Goal: Answer question/provide support: Share knowledge or assist other users

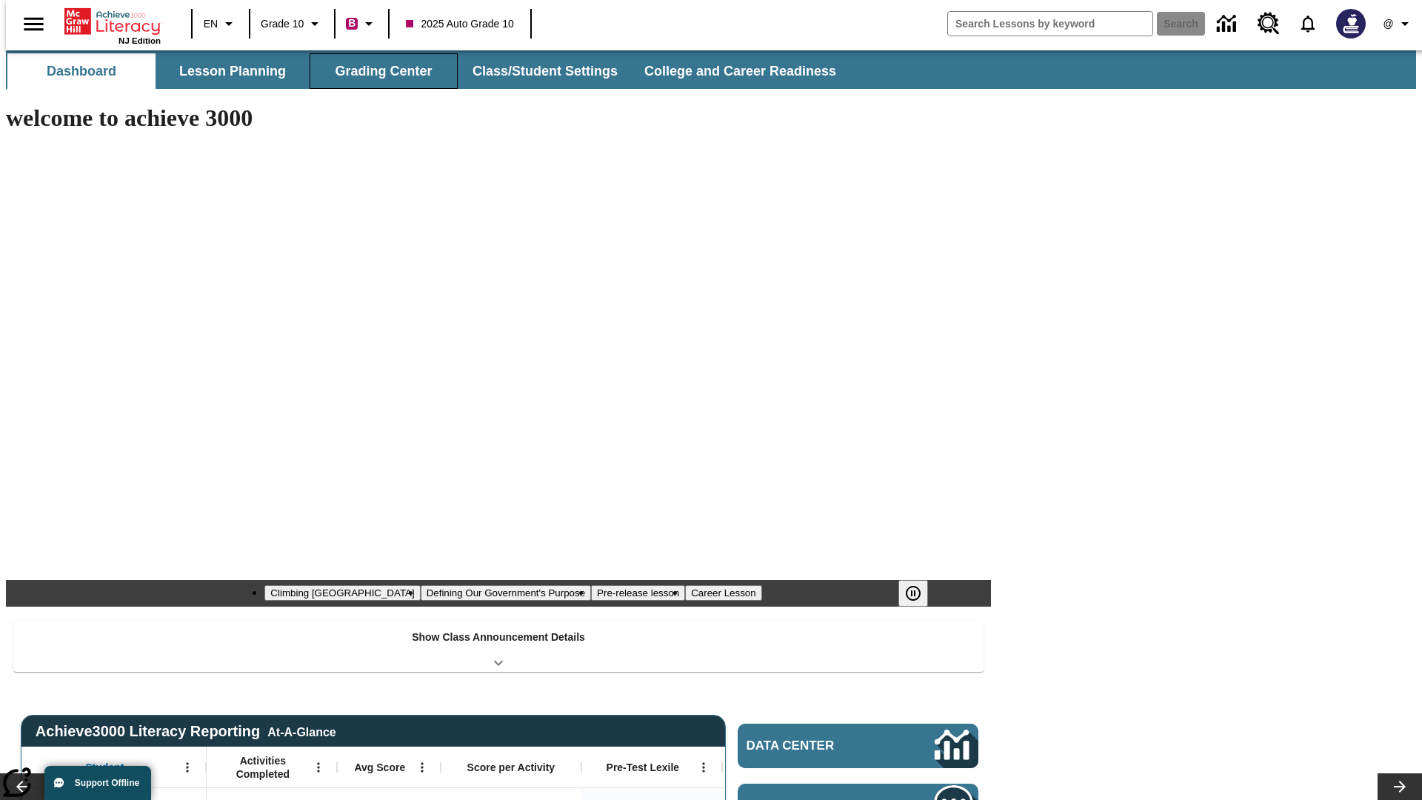
click at [378, 71] on button "Grading Center" at bounding box center [384, 71] width 148 height 36
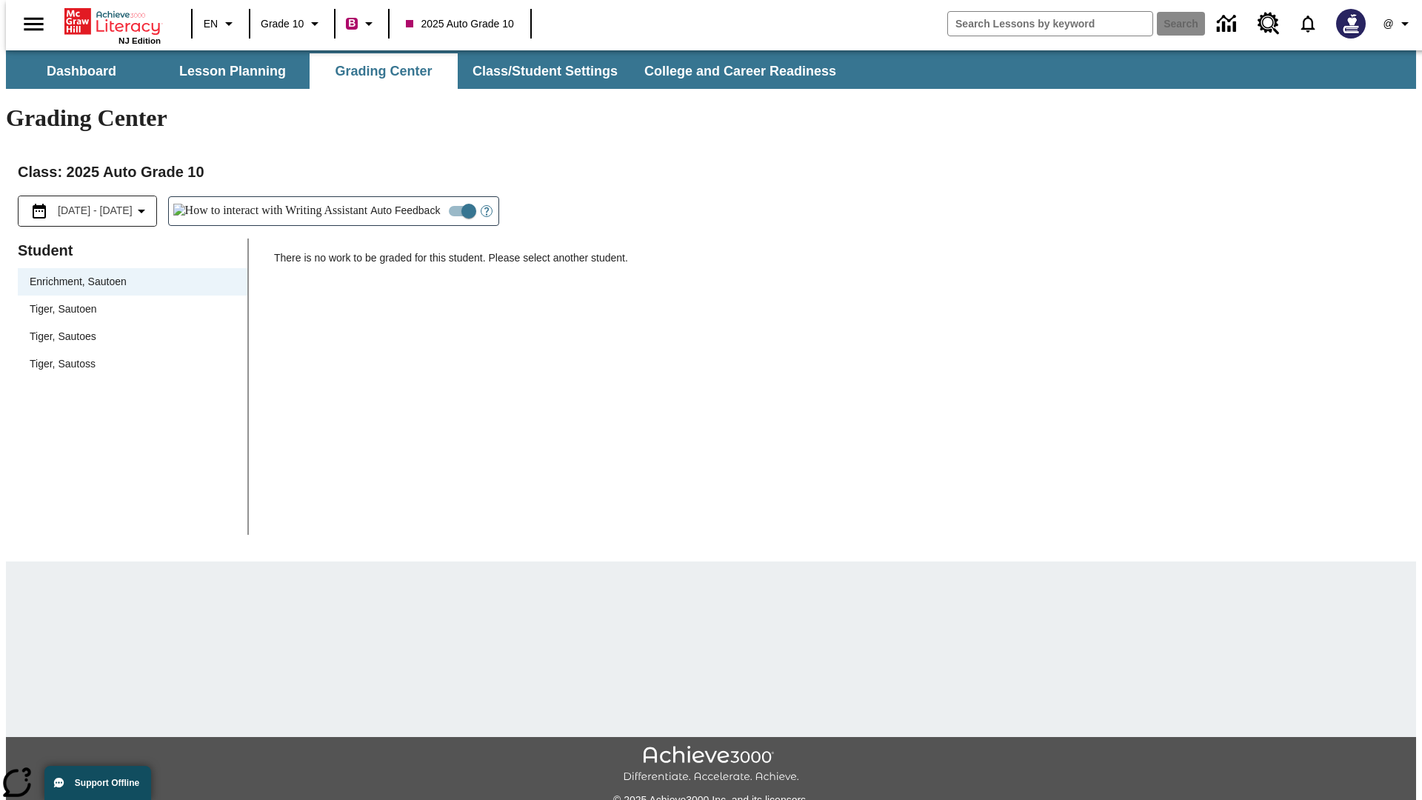
click at [127, 302] on span "Tiger, Sautoen" at bounding box center [133, 310] width 206 height 16
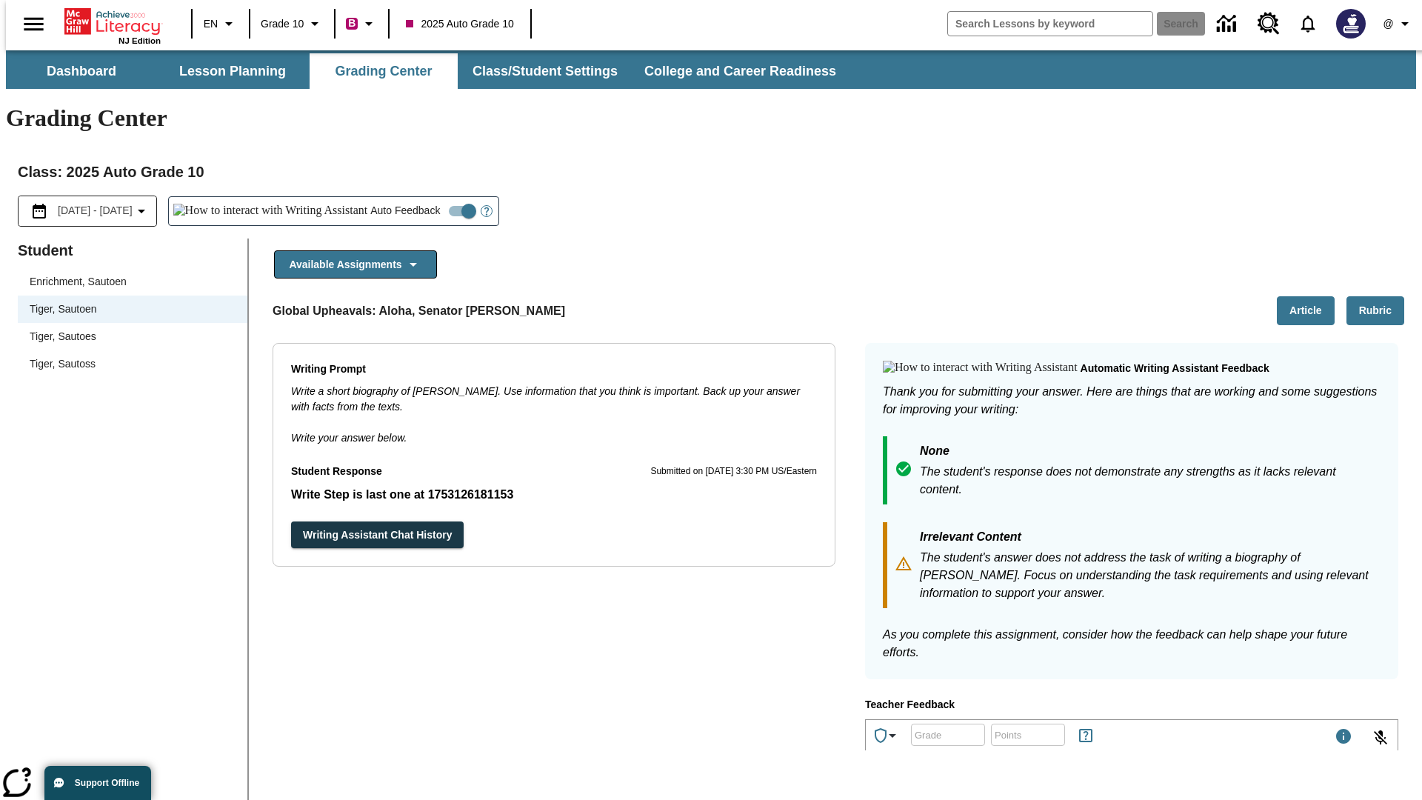
scroll to position [256, 0]
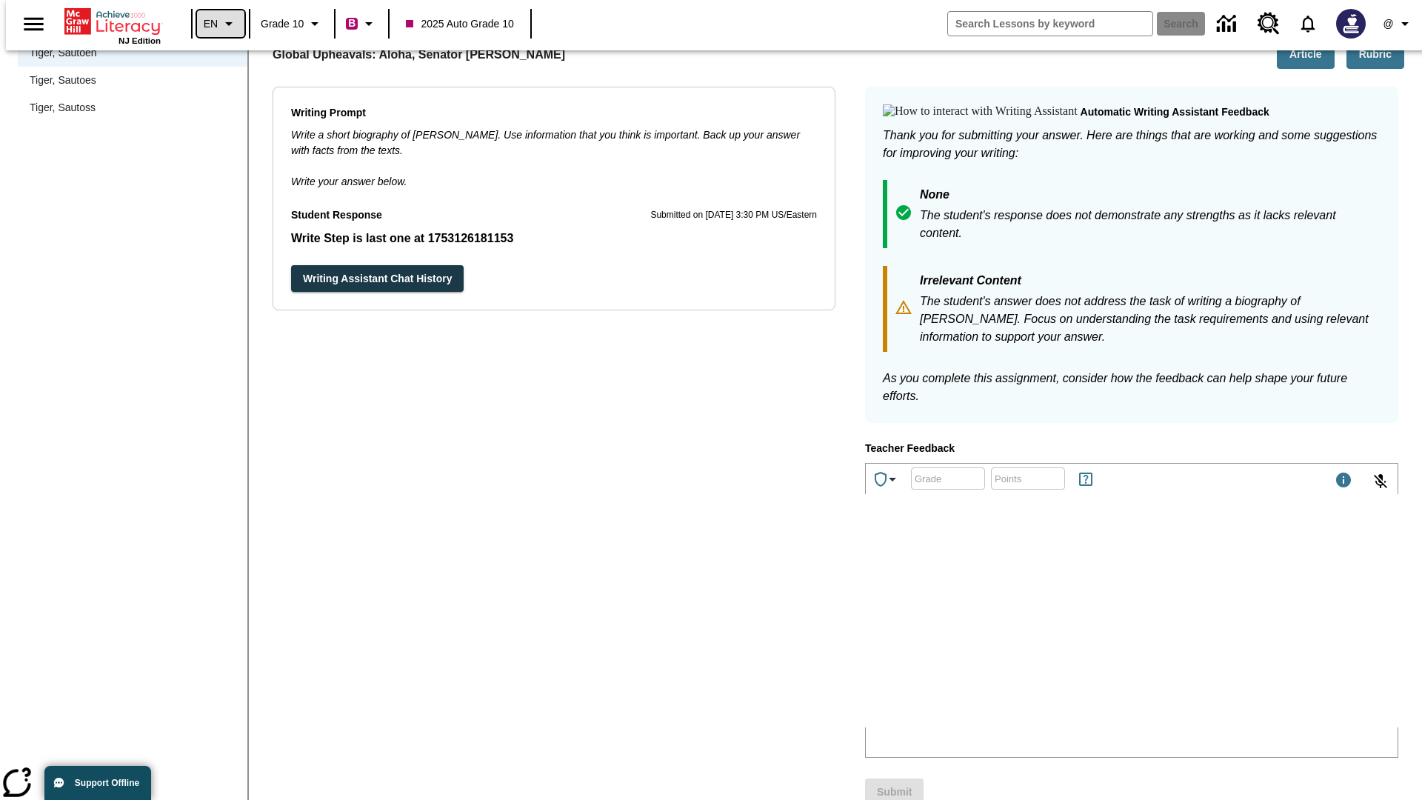
click at [220, 24] on icon "Language: EN, Select a language" at bounding box center [229, 24] width 18 height 18
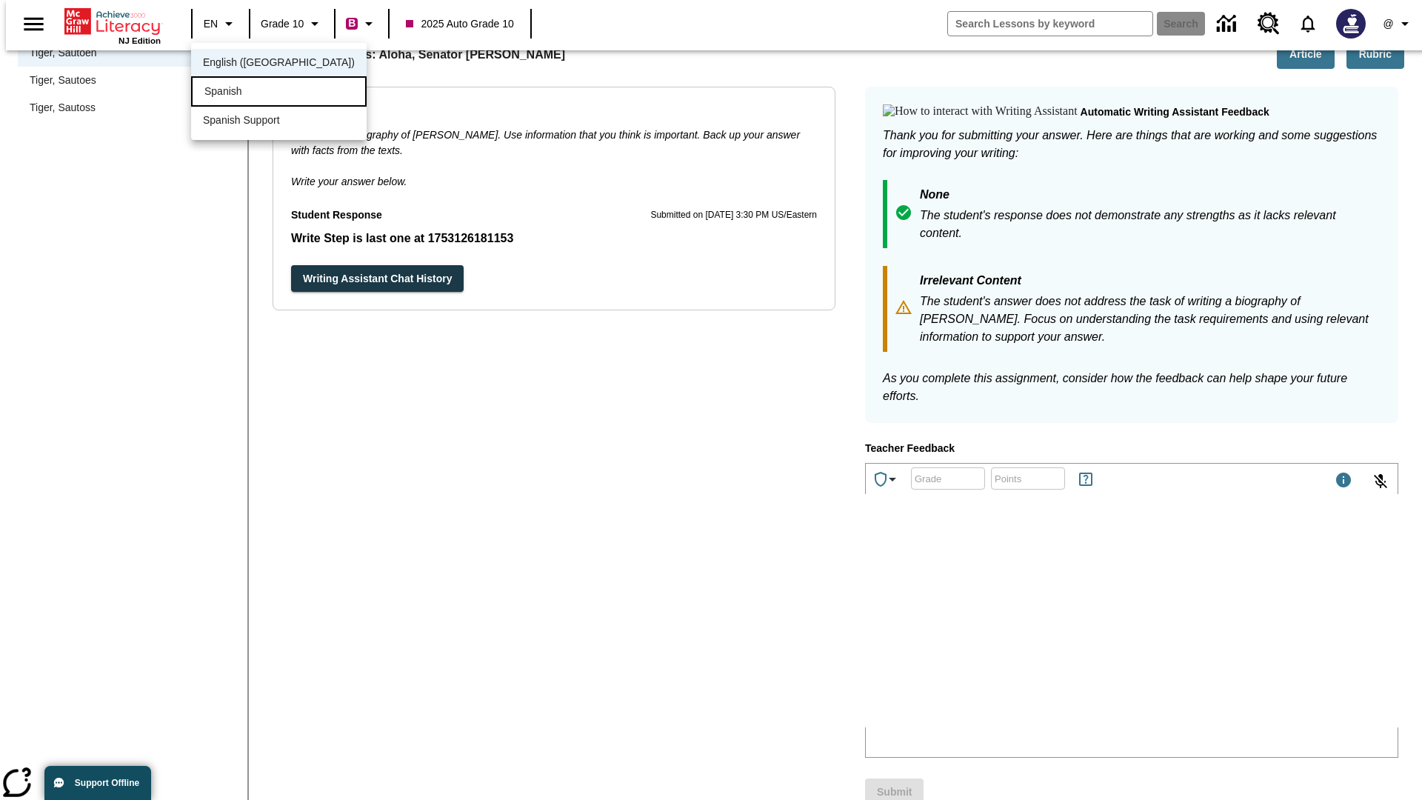
click at [247, 93] on div "Spanish" at bounding box center [279, 91] width 176 height 30
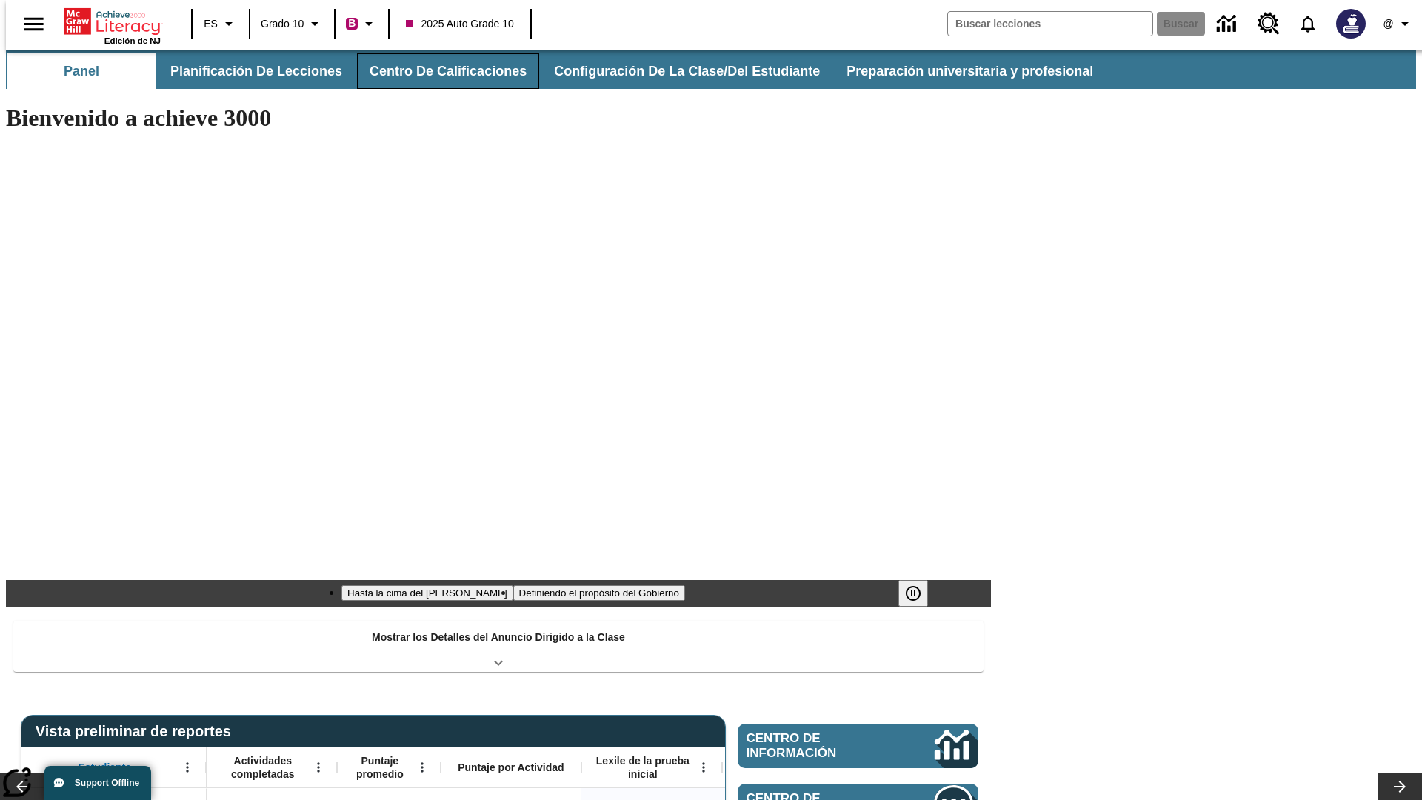
click at [436, 71] on button "Centro de calificaciones" at bounding box center [448, 71] width 182 height 36
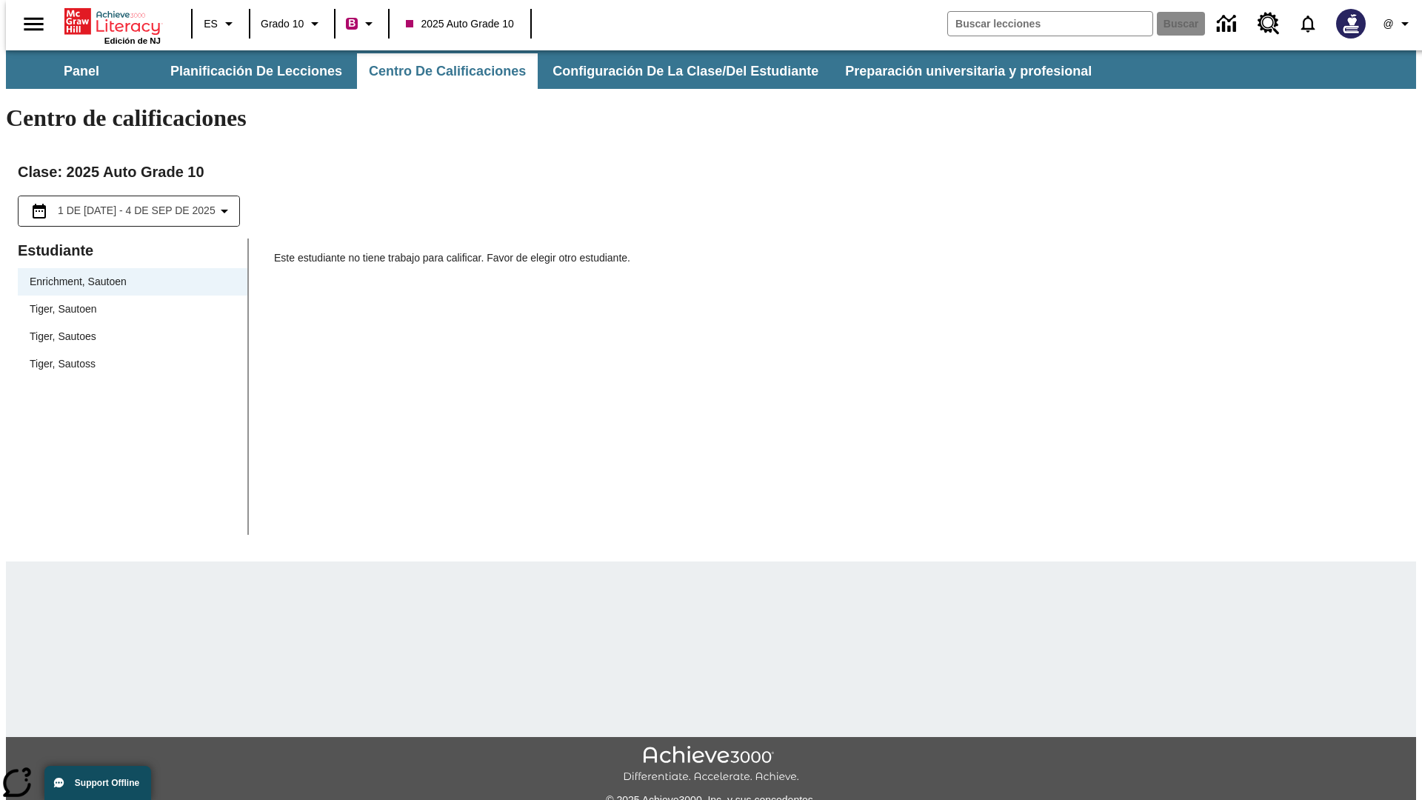
click at [127, 302] on span "Tiger, Sautoen" at bounding box center [133, 310] width 206 height 16
